Goal: Task Accomplishment & Management: Manage account settings

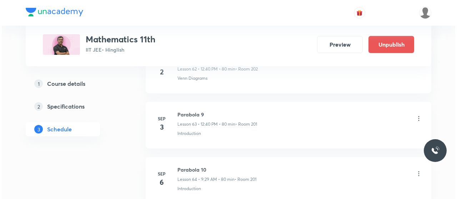
scroll to position [3942, 0]
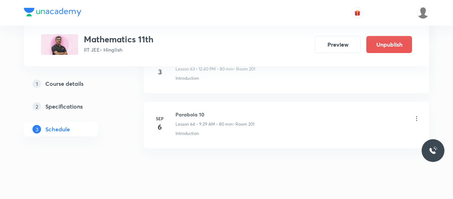
click at [419, 115] on icon at bounding box center [416, 118] width 7 height 7
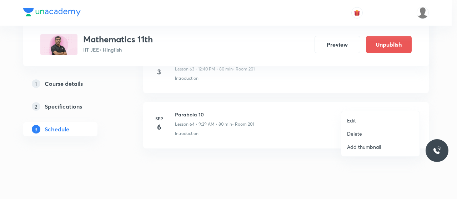
click at [357, 121] on li "Edit" at bounding box center [380, 120] width 78 height 13
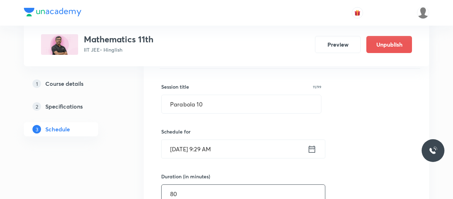
scroll to position [3578, 0]
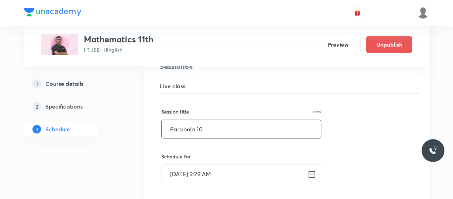
click at [196, 120] on input "Parabola 10" at bounding box center [242, 129] width 160 height 18
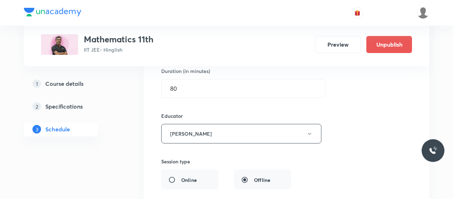
scroll to position [3888, 0]
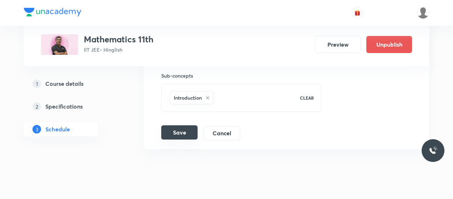
type input "ELLIPSE 1"
click at [188, 126] on button "Save" at bounding box center [179, 133] width 36 height 14
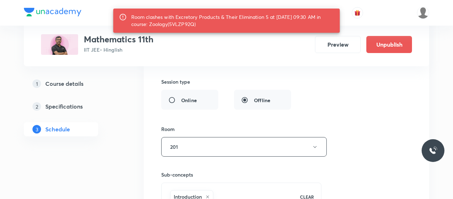
scroll to position [3800, 0]
click at [204, 138] on button "201" at bounding box center [244, 148] width 166 height 20
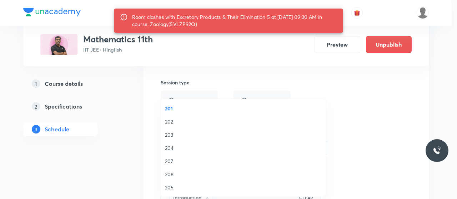
click at [176, 146] on span "204" at bounding box center [243, 148] width 156 height 7
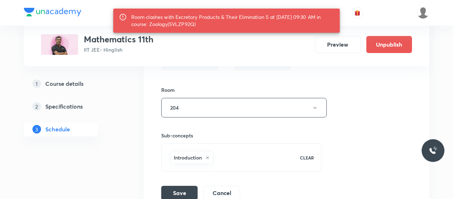
scroll to position [3842, 0]
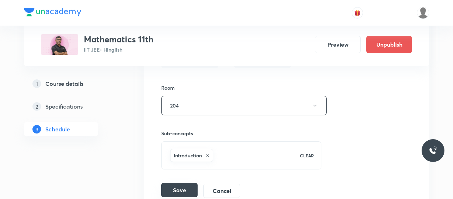
click at [181, 183] on button "Save" at bounding box center [179, 190] width 36 height 14
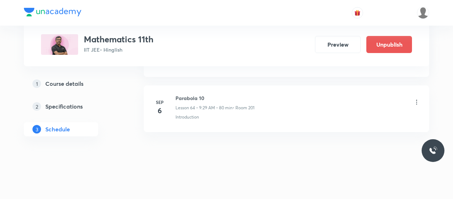
scroll to position [3569, 0]
